Goal: Task Accomplishment & Management: Complete application form

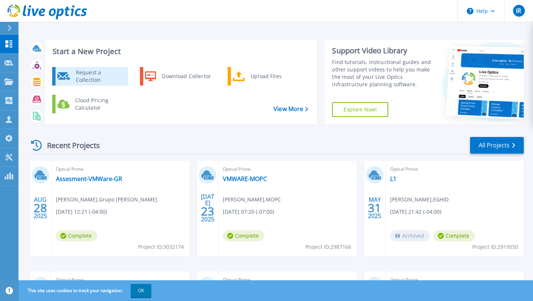
click at [78, 77] on div "Request a Collection" at bounding box center [99, 76] width 54 height 15
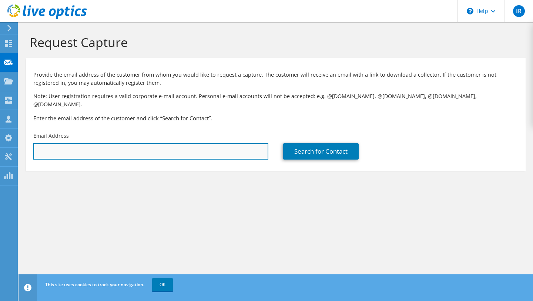
click at [143, 160] on input "text" at bounding box center [150, 151] width 235 height 16
paste input "mdiaz@mesalve.com"
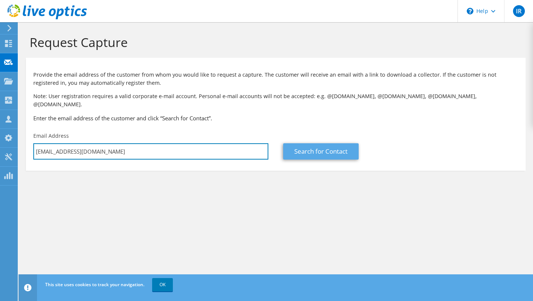
type input "mdiaz@mesalve.com"
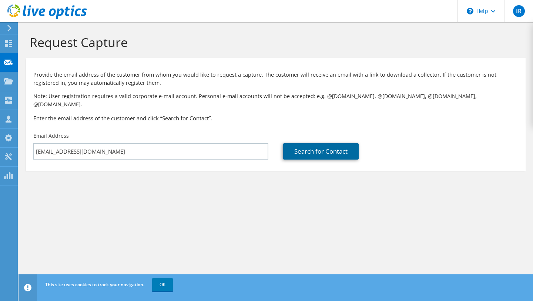
click at [308, 160] on link "Search for Contact" at bounding box center [321, 151] width 76 height 16
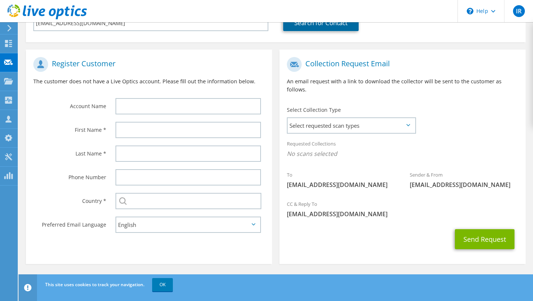
scroll to position [137, 0]
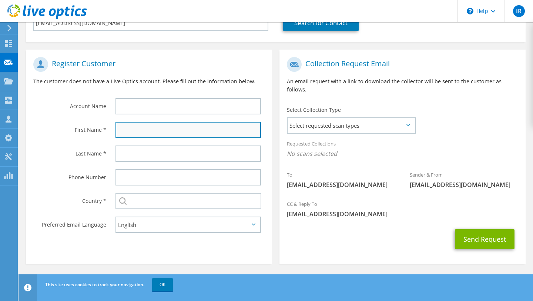
click at [150, 138] on input "text" at bounding box center [187, 130] width 145 height 16
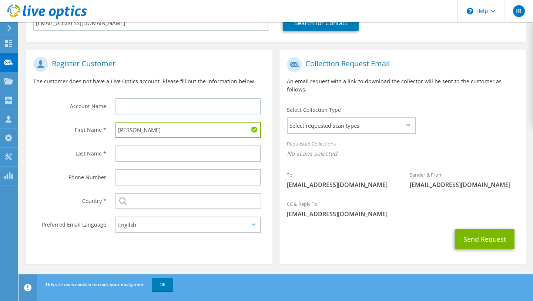
type input "Melvin"
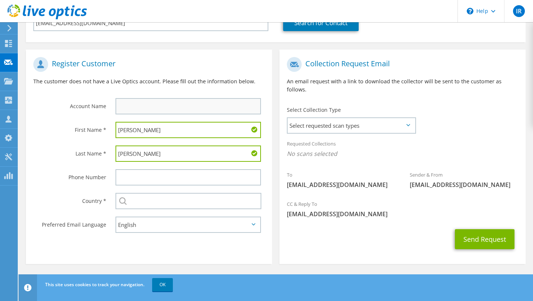
type input "Diaz"
click at [159, 114] on input "text" at bounding box center [187, 106] width 145 height 16
type input "Me Salve"
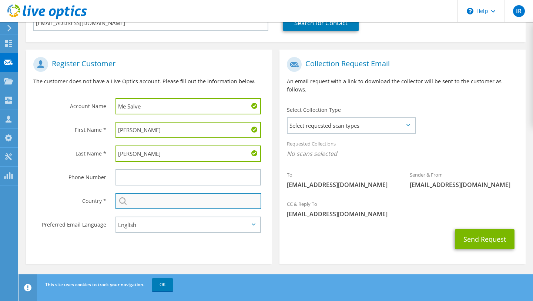
click at [181, 209] on input "text" at bounding box center [188, 201] width 146 height 16
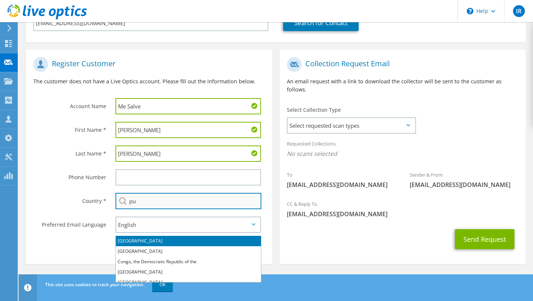
type input "p"
type input "r"
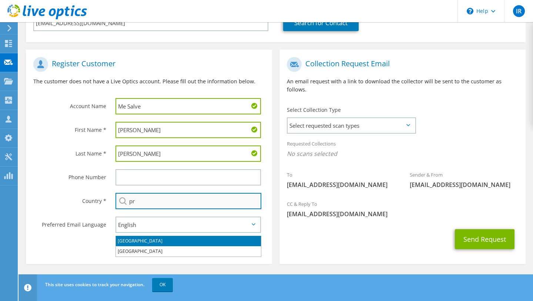
type input "p"
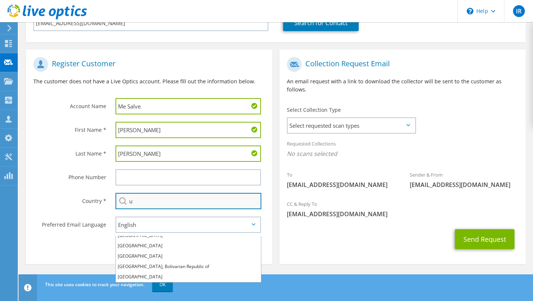
scroll to position [0, 0]
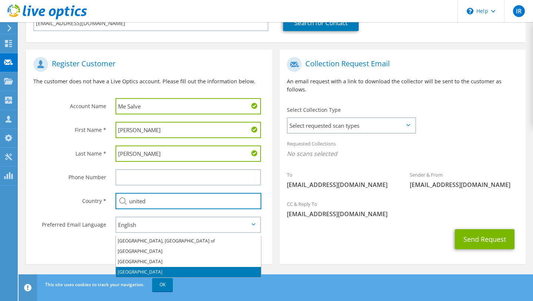
click at [138, 267] on li "United States" at bounding box center [188, 272] width 145 height 10
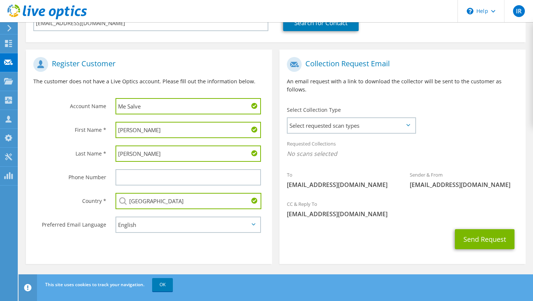
type input "United States"
click at [288, 249] on div "Send Request" at bounding box center [402, 238] width 246 height 27
click at [164, 288] on link "OK" at bounding box center [162, 284] width 21 height 13
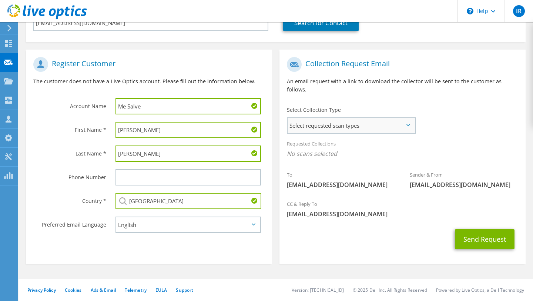
click at [387, 118] on span "Select requested scan types" at bounding box center [351, 125] width 127 height 15
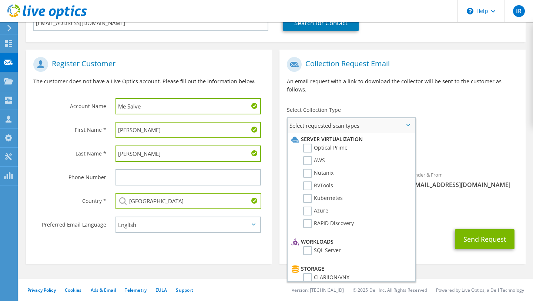
click at [368, 145] on li "Optical Prime" at bounding box center [350, 150] width 122 height 13
click at [342, 144] on label "Optical Prime" at bounding box center [325, 148] width 44 height 9
click at [0, 0] on input "Optical Prime" at bounding box center [0, 0] width 0 height 0
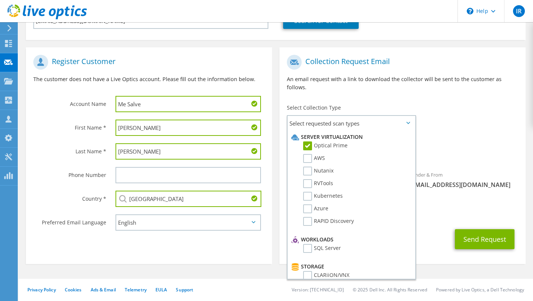
click at [467, 120] on div "To mdiaz@mesalve.com Sender & From liveoptics@liveoptics.com" at bounding box center [402, 123] width 246 height 145
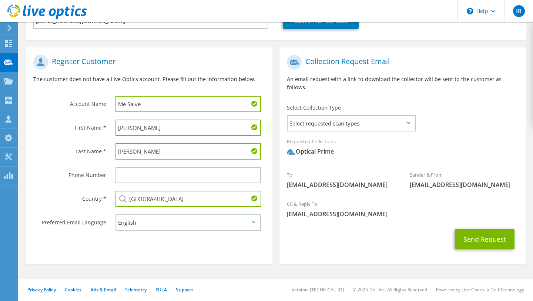
click at [385, 126] on div "Select Collection Type Select requested scan types Server Virtualization Optica…" at bounding box center [351, 116] width 144 height 33
click at [385, 120] on span "Select requested scan types" at bounding box center [351, 123] width 127 height 15
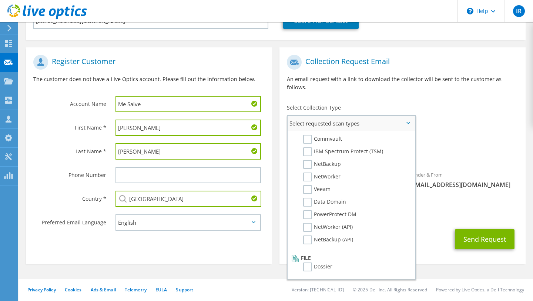
scroll to position [374, 0]
click at [446, 140] on div "Requested Collections No scans selected Optical Prime" at bounding box center [402, 149] width 246 height 30
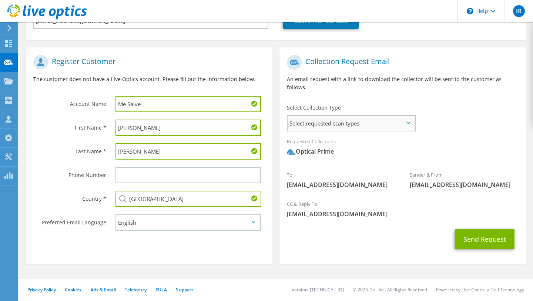
click at [384, 115] on div "Select requested scan types Server Virtualization Optical Prime AWS Nutanix SC" at bounding box center [351, 123] width 129 height 16
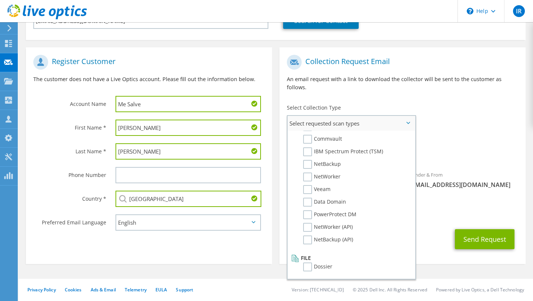
scroll to position [0, 0]
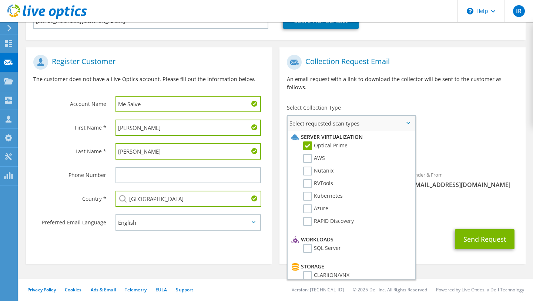
click at [373, 142] on li "Optical Prime" at bounding box center [350, 147] width 122 height 13
click at [490, 134] on div "Requested Collections No scans selected Optical Prime" at bounding box center [402, 149] width 246 height 30
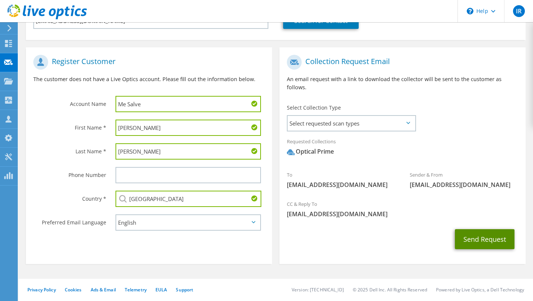
click at [474, 241] on button "Send Request" at bounding box center [485, 239] width 60 height 20
